Goal: Information Seeking & Learning: Learn about a topic

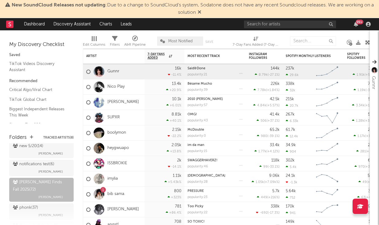
scroll to position [238, 0]
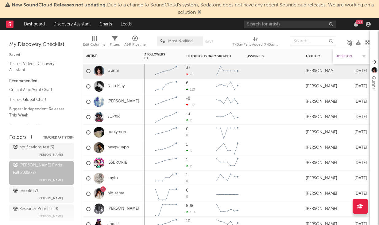
click at [351, 57] on div "Added On" at bounding box center [346, 57] width 21 height 4
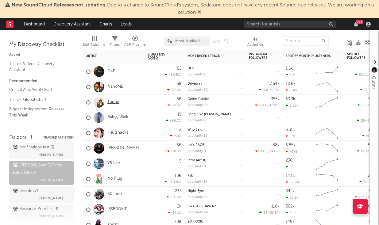
click at [114, 101] on link "Tadoe" at bounding box center [113, 102] width 12 height 5
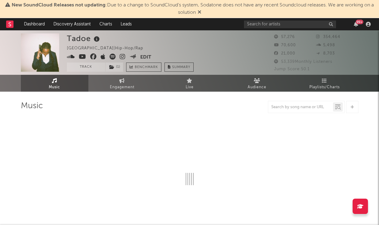
select select "6m"
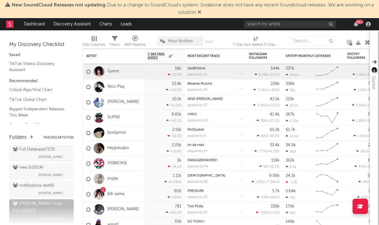
scroll to position [211, 0]
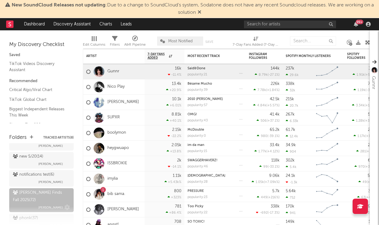
click at [48, 192] on div "[PERSON_NAME] Finds Fall 2025 ( 72 )" at bounding box center [41, 196] width 56 height 15
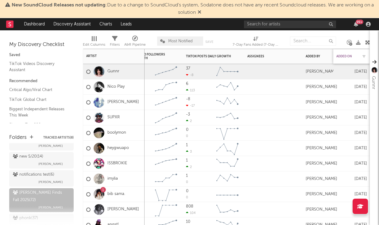
click at [346, 58] on div "Added On" at bounding box center [346, 57] width 21 height 4
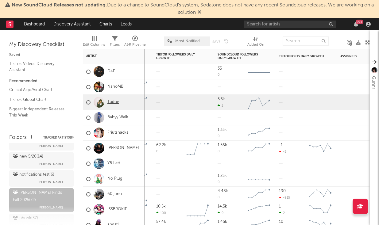
click at [116, 100] on link "Tadoe" at bounding box center [113, 102] width 12 height 5
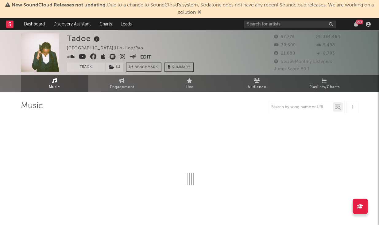
select select "6m"
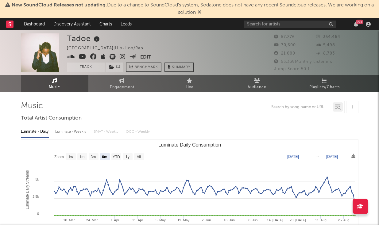
click at [82, 58] on icon at bounding box center [82, 57] width 7 height 6
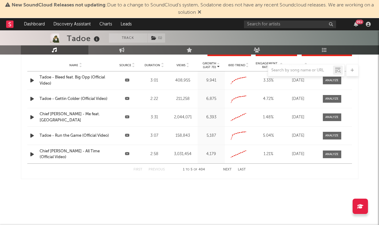
scroll to position [554, 0]
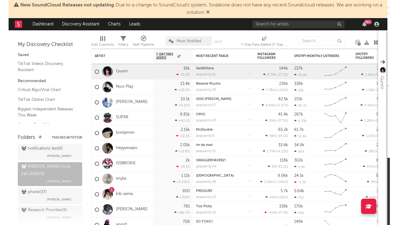
scroll to position [234, 0]
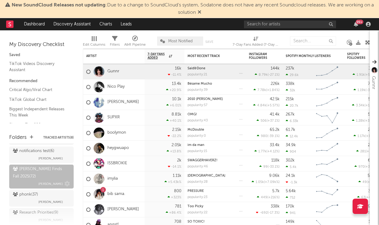
click at [47, 180] on span "[PERSON_NAME]" at bounding box center [50, 183] width 25 height 7
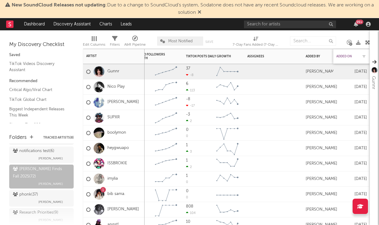
click at [350, 56] on div "Added On" at bounding box center [346, 57] width 21 height 4
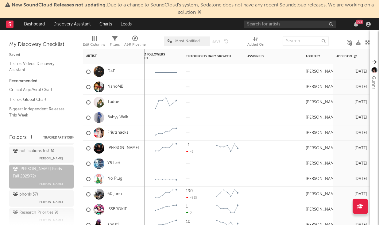
click at [107, 71] on div at bounding box center [99, 71] width 17 height 11
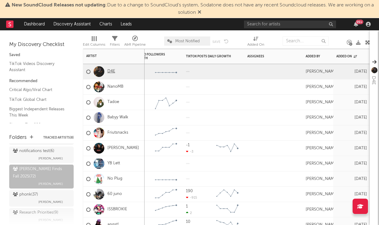
click at [111, 72] on link "D4E" at bounding box center [111, 71] width 8 height 5
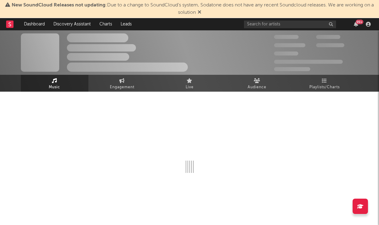
select select "1w"
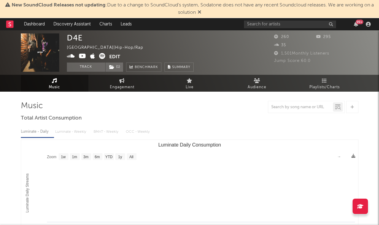
click at [83, 57] on icon at bounding box center [82, 56] width 7 height 6
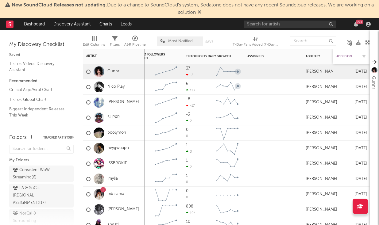
click at [352, 56] on div "Added On" at bounding box center [346, 57] width 21 height 4
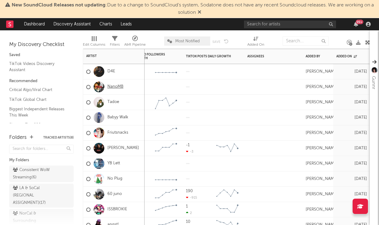
click at [110, 85] on link "NanoMB" at bounding box center [115, 86] width 16 height 5
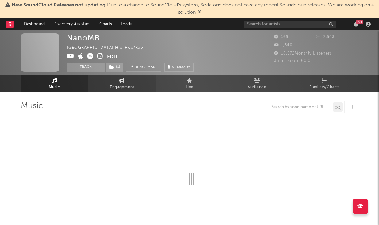
select select "1w"
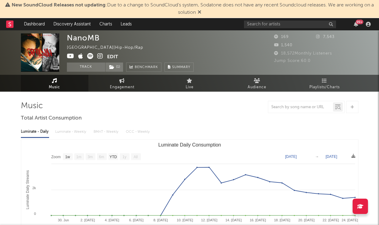
click at [67, 53] on icon at bounding box center [70, 56] width 7 height 6
click at [63, 23] on link "Discovery Assistant" at bounding box center [72, 24] width 46 height 12
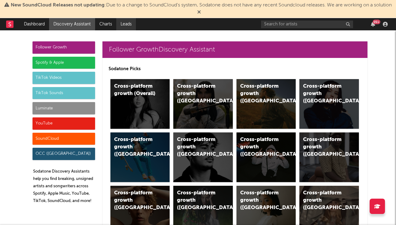
click at [130, 21] on link "Leads" at bounding box center [126, 24] width 20 height 12
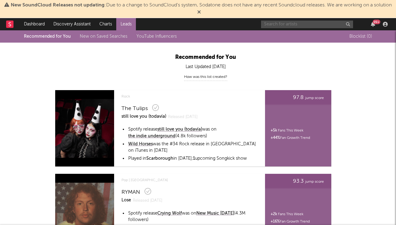
click at [280, 27] on input "text" at bounding box center [307, 25] width 92 height 8
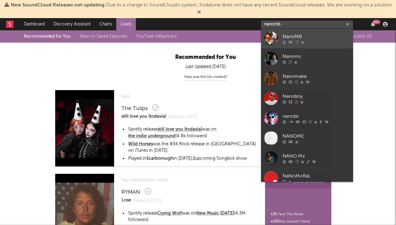
type input "nanomb"
click at [296, 41] on icon at bounding box center [296, 42] width 3 height 4
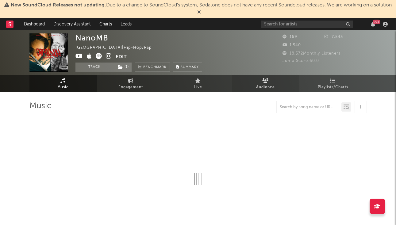
select select "1w"
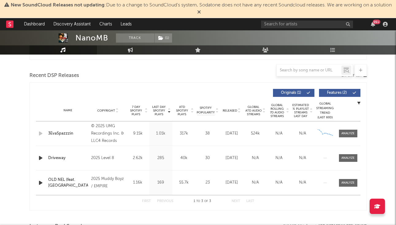
scroll to position [207, 0]
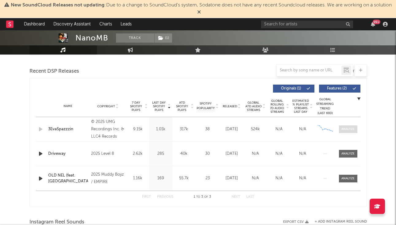
click at [345, 129] on div at bounding box center [347, 129] width 13 height 5
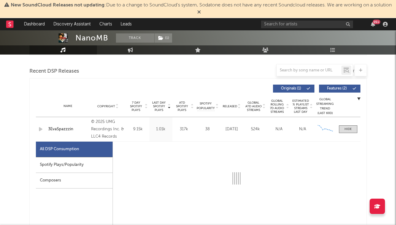
select select "1w"
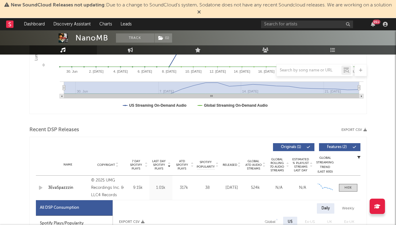
scroll to position [137, 0]
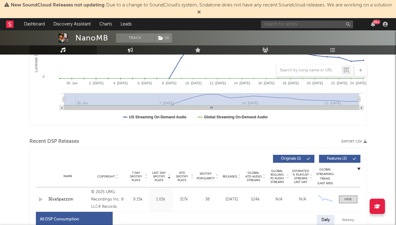
click at [301, 24] on input "text" at bounding box center [307, 25] width 92 height 8
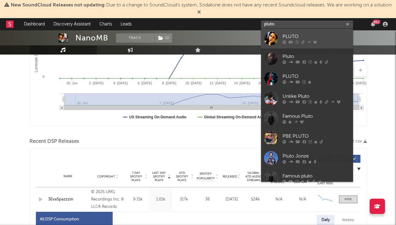
type input "pluto"
click at [296, 35] on div "PLUTO" at bounding box center [317, 36] width 68 height 7
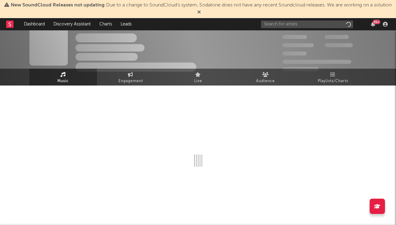
scroll to position [6, 0]
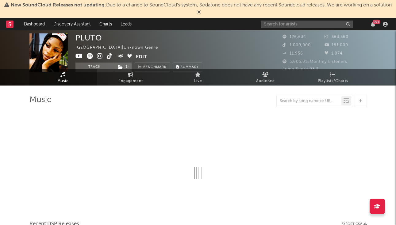
select select "6m"
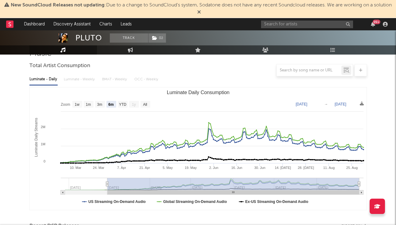
scroll to position [206, 0]
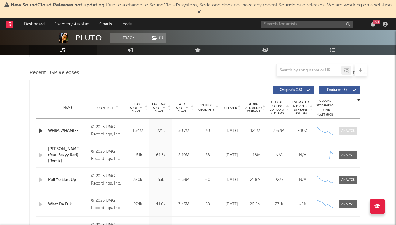
click at [350, 132] on div at bounding box center [347, 131] width 13 height 5
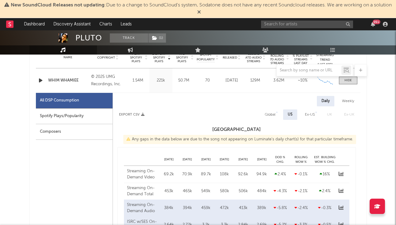
select select "6m"
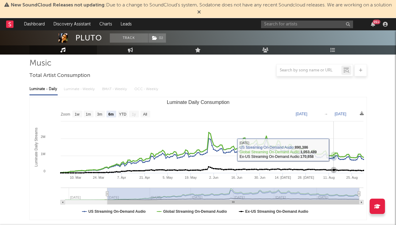
scroll to position [42, 0]
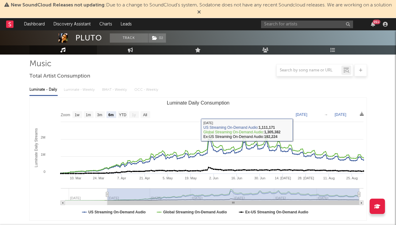
click at [75, 94] on div "Luminate - Daily Luminate - Weekly BMAT - Weekly OCC - Weekly" at bounding box center [198, 90] width 338 height 10
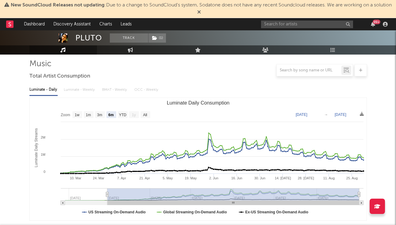
click at [75, 88] on div "Luminate - Daily Luminate - Weekly BMAT - Weekly OCC - Weekly" at bounding box center [198, 90] width 338 height 10
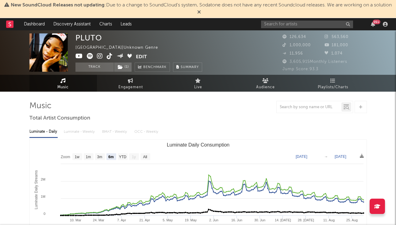
scroll to position [0, 0]
click at [76, 133] on div "Luminate - Daily Luminate - Weekly BMAT - Weekly OCC - Weekly" at bounding box center [198, 132] width 338 height 10
click at [53, 147] on rect "Luminate Daily Consumption" at bounding box center [198, 201] width 337 height 123
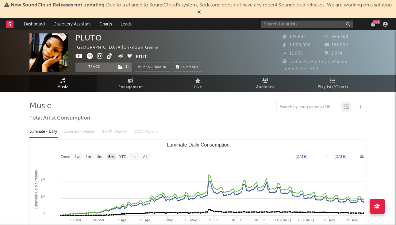
click at [115, 107] on div at bounding box center [198, 107] width 338 height 12
click at [68, 133] on div "Luminate - Daily Luminate - Weekly BMAT - Weekly OCC - Weekly" at bounding box center [198, 132] width 338 height 10
click at [103, 135] on div "Luminate - Daily Luminate - Weekly BMAT - Weekly OCC - Weekly" at bounding box center [198, 132] width 338 height 10
click at [109, 133] on div "Luminate - Daily Luminate - Weekly BMAT - Weekly OCC - Weekly" at bounding box center [198, 132] width 338 height 10
click at [79, 133] on div "Luminate - Daily Luminate - Weekly BMAT - Weekly OCC - Weekly" at bounding box center [198, 132] width 338 height 10
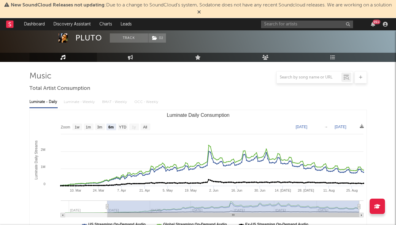
scroll to position [25, 0]
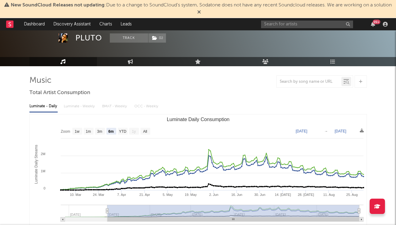
click at [340, 131] on text "[DATE]" at bounding box center [341, 131] width 12 height 4
click at [312, 114] on rect "Luminate Daily Consumption" at bounding box center [198, 175] width 337 height 123
click at [77, 131] on text "1w" at bounding box center [77, 131] width 5 height 4
select select "1w"
type input "[DATE]"
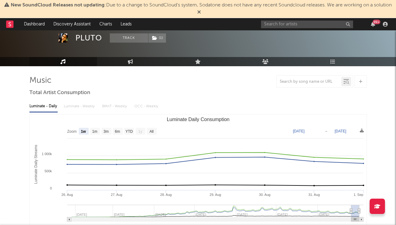
click at [76, 101] on div "Luminate - Daily Luminate - Weekly BMAT - Weekly OCC - Weekly" at bounding box center [198, 106] width 338 height 10
click at [74, 106] on div "Luminate - Daily Luminate - Weekly BMAT - Weekly OCC - Weekly" at bounding box center [198, 106] width 338 height 10
click at [108, 129] on text "3m" at bounding box center [105, 131] width 5 height 4
select select "3m"
type input "[DATE]"
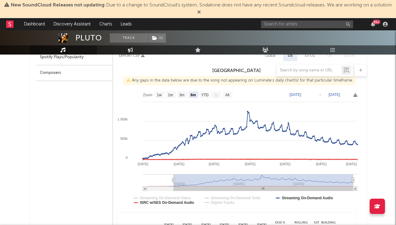
scroll to position [445, 0]
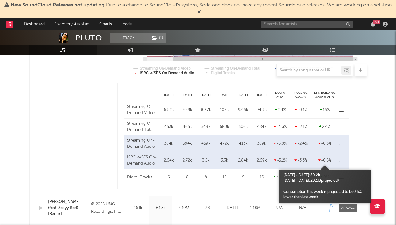
click at [343, 161] on body "New SoundCloud Releases not updating : Due to a change to SoundCloud's system, …" at bounding box center [198, 194] width 396 height 1219
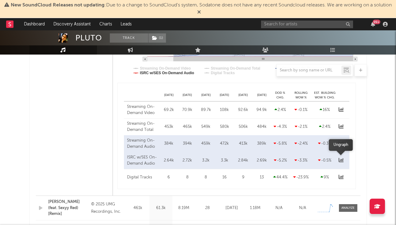
click at [340, 159] on icon at bounding box center [341, 160] width 5 height 5
select select "6m"
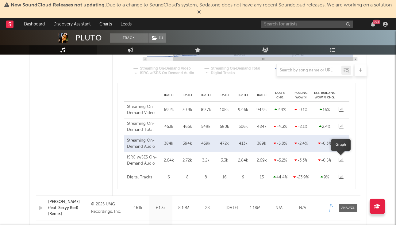
click at [340, 159] on icon at bounding box center [341, 160] width 5 height 5
select select "6m"
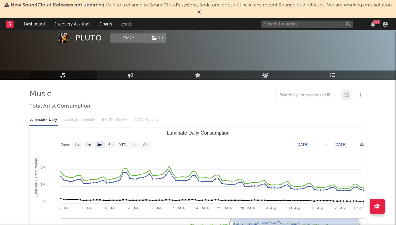
scroll to position [8, 0]
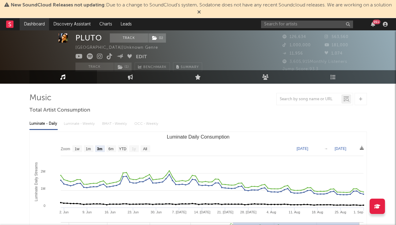
click at [34, 25] on link "Dashboard" at bounding box center [34, 24] width 29 height 12
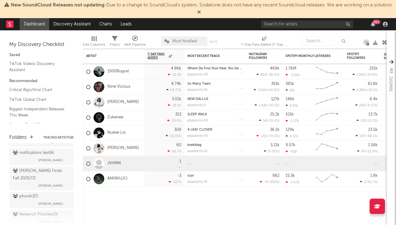
scroll to position [232, 0]
click at [41, 169] on div "[PERSON_NAME] Finds Fall 2025 ( 72 )" at bounding box center [41, 175] width 56 height 15
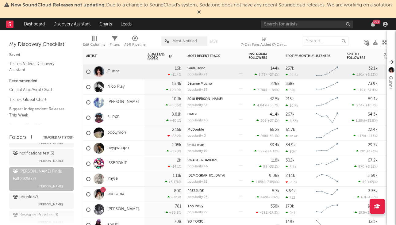
click at [114, 70] on link "Gunnr" at bounding box center [113, 71] width 12 height 5
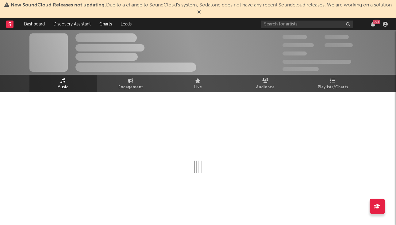
select select "6m"
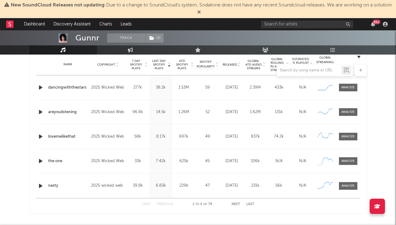
scroll to position [241, 0]
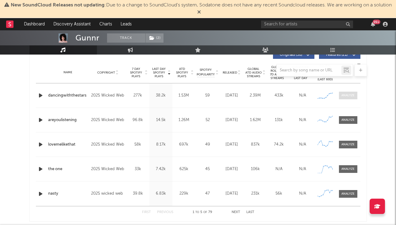
click at [341, 98] on span at bounding box center [348, 96] width 18 height 8
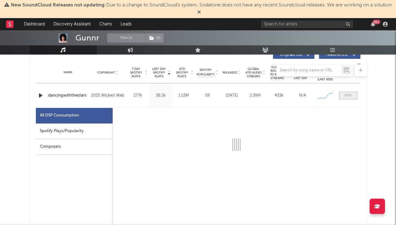
select select "1w"
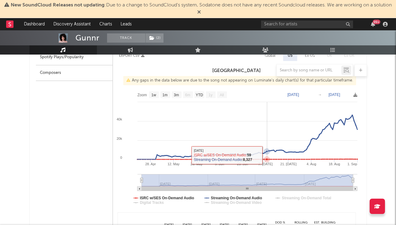
scroll to position [316, 0]
